Goal: Task Accomplishment & Management: Use online tool/utility

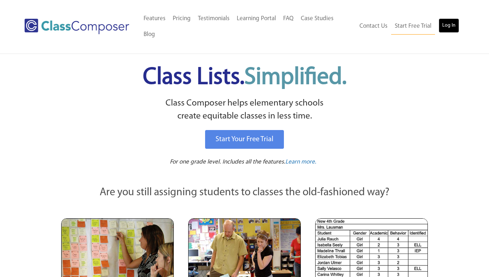
click at [442, 21] on link "Log In" at bounding box center [449, 25] width 21 height 14
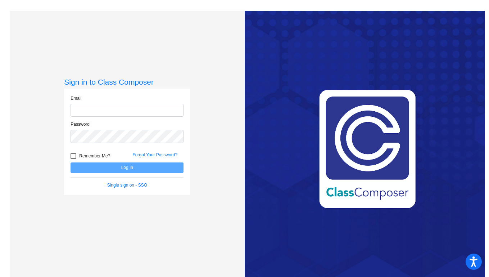
type input "[PERSON_NAME][EMAIL_ADDRESS][PERSON_NAME][DOMAIN_NAME]"
click at [117, 166] on button "Log In" at bounding box center [127, 167] width 113 height 10
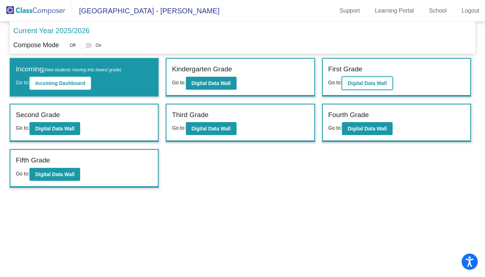
click at [357, 85] on b "Digital Data Wall" at bounding box center [367, 83] width 39 height 6
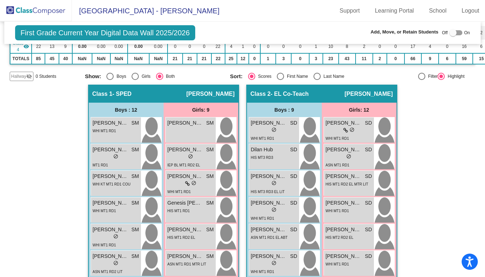
scroll to position [544, 0]
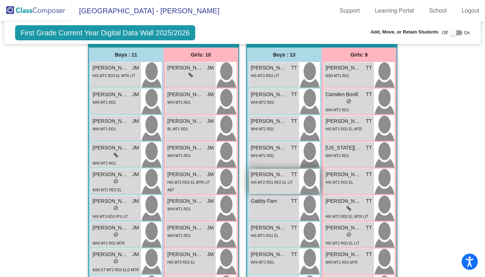
click at [282, 182] on span "HIS MT2 RD1 RD2 EL LIT" at bounding box center [272, 182] width 42 height 4
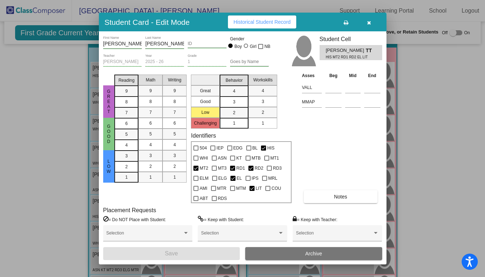
scroll to position [0, 0]
click at [332, 201] on button "Notes" at bounding box center [341, 196] width 74 height 13
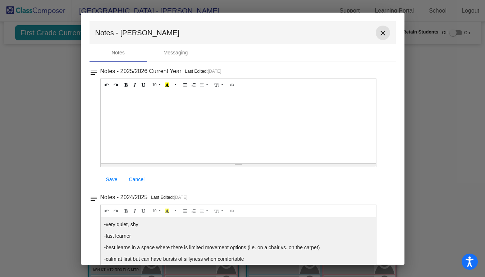
click at [380, 33] on mat-icon "close" at bounding box center [383, 33] width 9 height 9
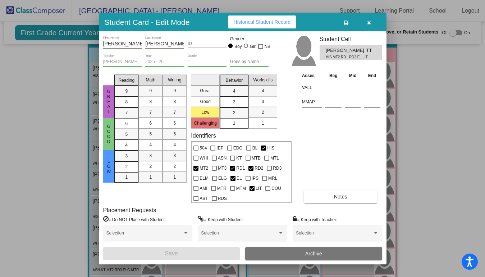
click at [280, 24] on span "Historical Student Record" at bounding box center [262, 22] width 57 height 6
click at [367, 22] on icon "button" at bounding box center [369, 22] width 4 height 5
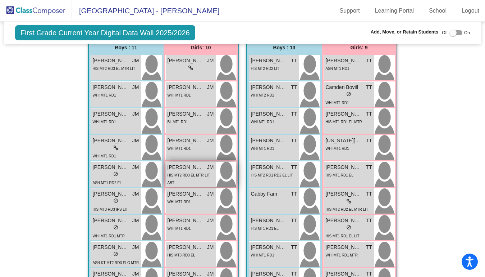
scroll to position [545, 0]
